Goal: Task Accomplishment & Management: Use online tool/utility

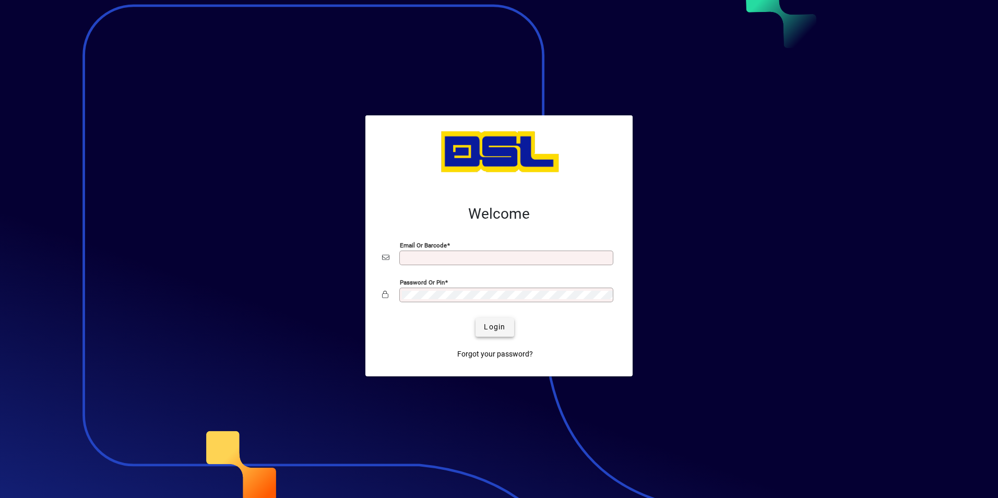
type input "**********"
click at [493, 327] on span "Login" at bounding box center [494, 327] width 21 height 11
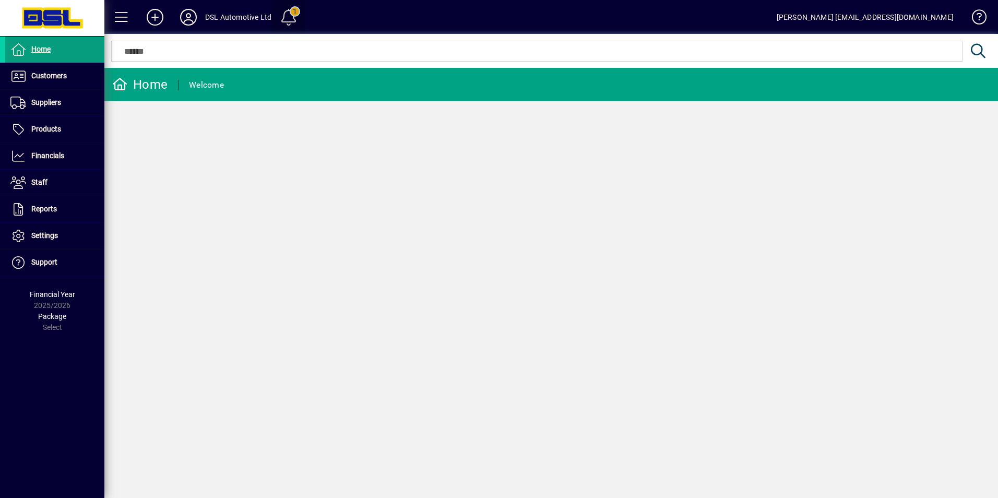
click at [292, 19] on span at bounding box center [288, 17] width 25 height 25
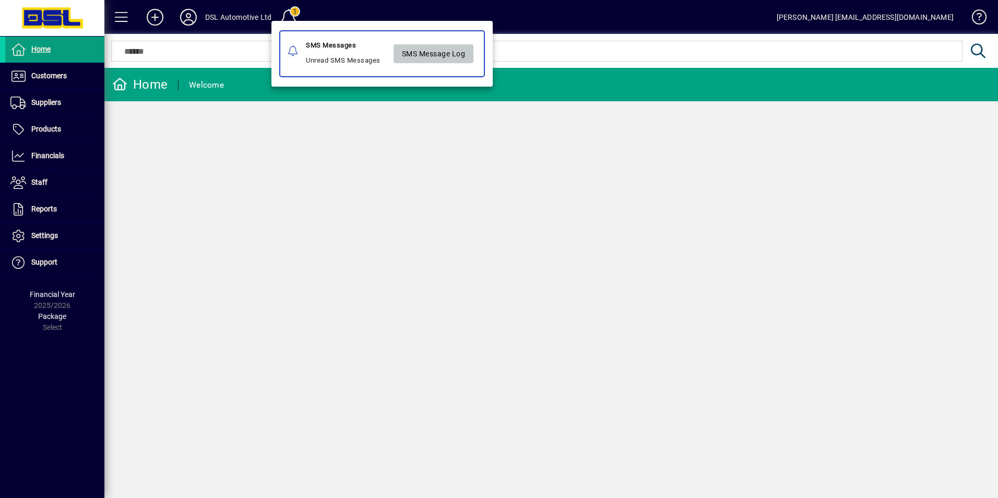
click at [400, 57] on span at bounding box center [433, 53] width 80 height 25
